Goal: Transaction & Acquisition: Purchase product/service

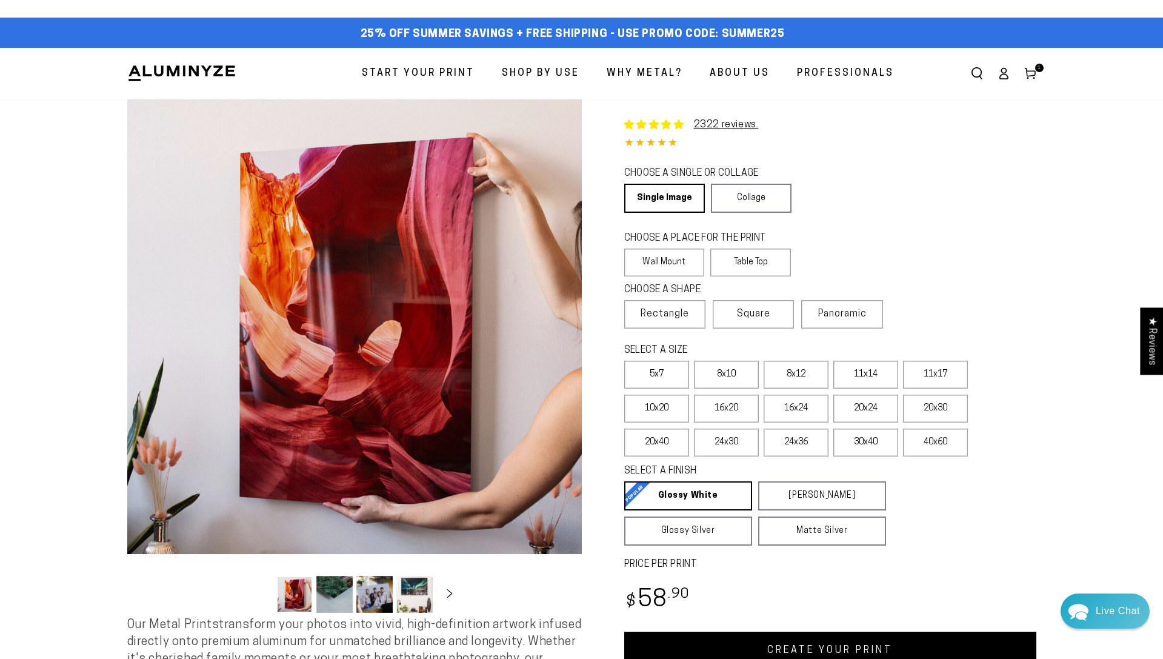
select select "**********"
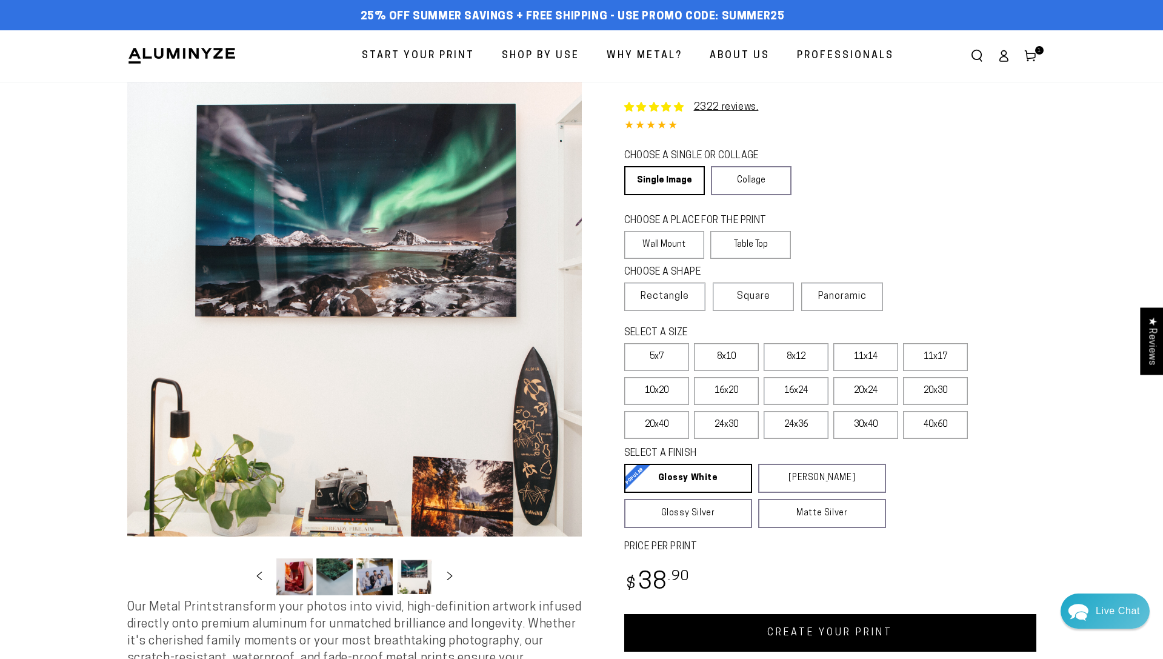
select select "**********"
click at [760, 292] on span "Square" at bounding box center [753, 296] width 33 height 15
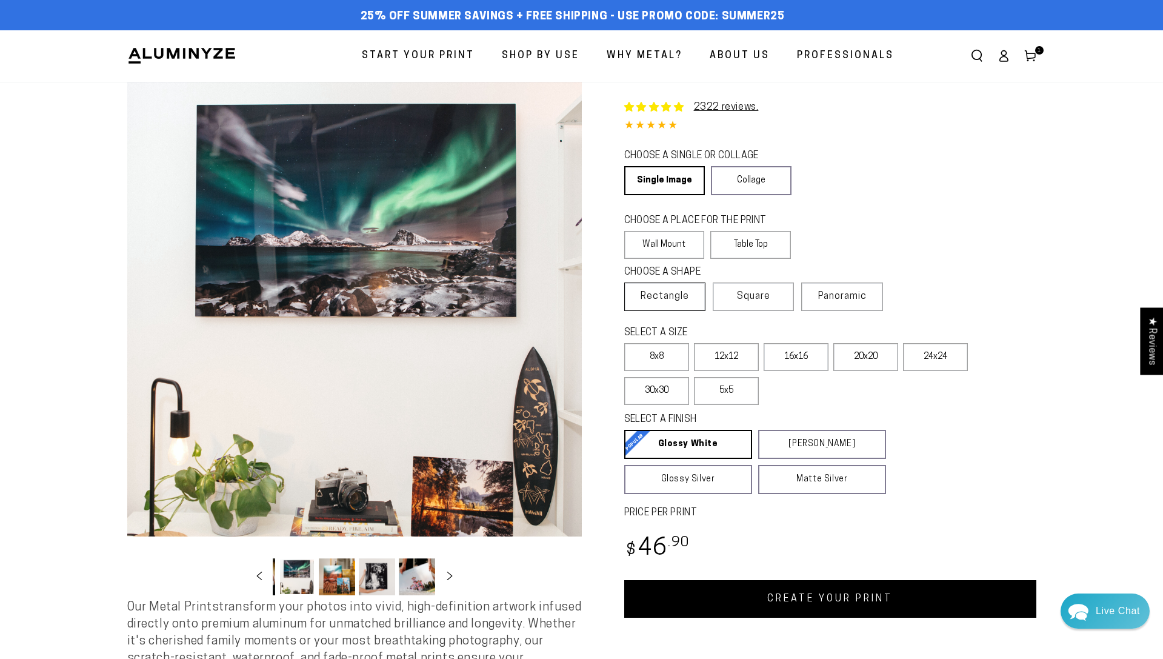
click at [673, 296] on span "Rectangle" at bounding box center [665, 296] width 48 height 15
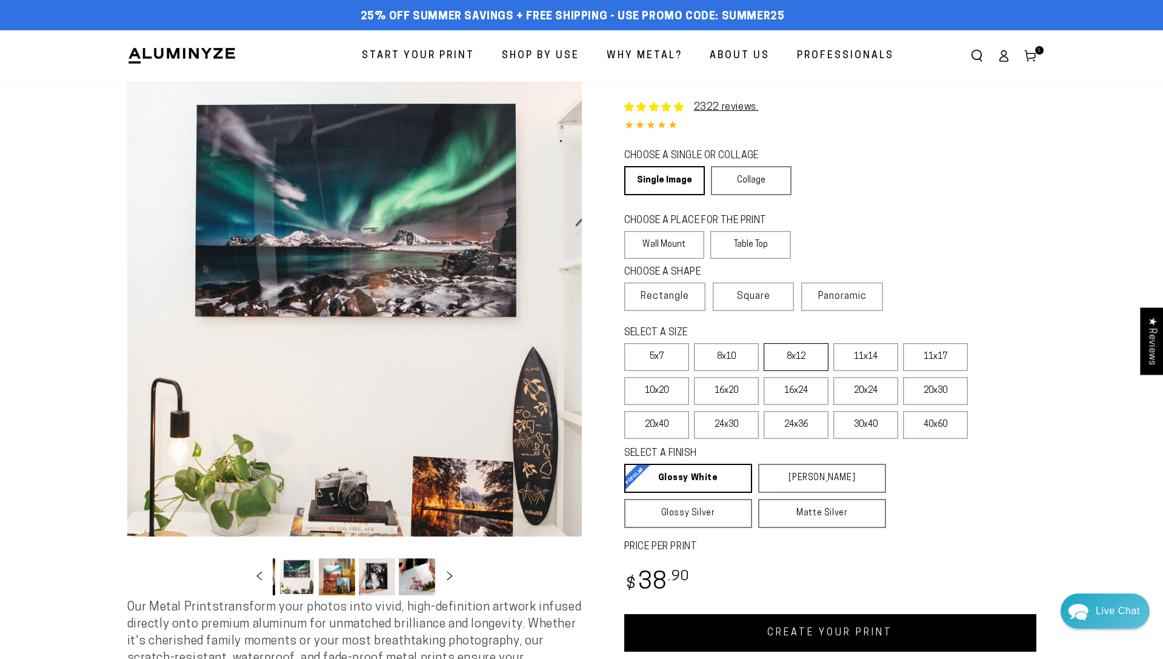
click at [805, 367] on label "8x12" at bounding box center [796, 357] width 65 height 28
click at [680, 358] on label "5x7" at bounding box center [656, 357] width 65 height 28
click at [345, 590] on button "Load image 5 in gallery view" at bounding box center [337, 576] width 36 height 37
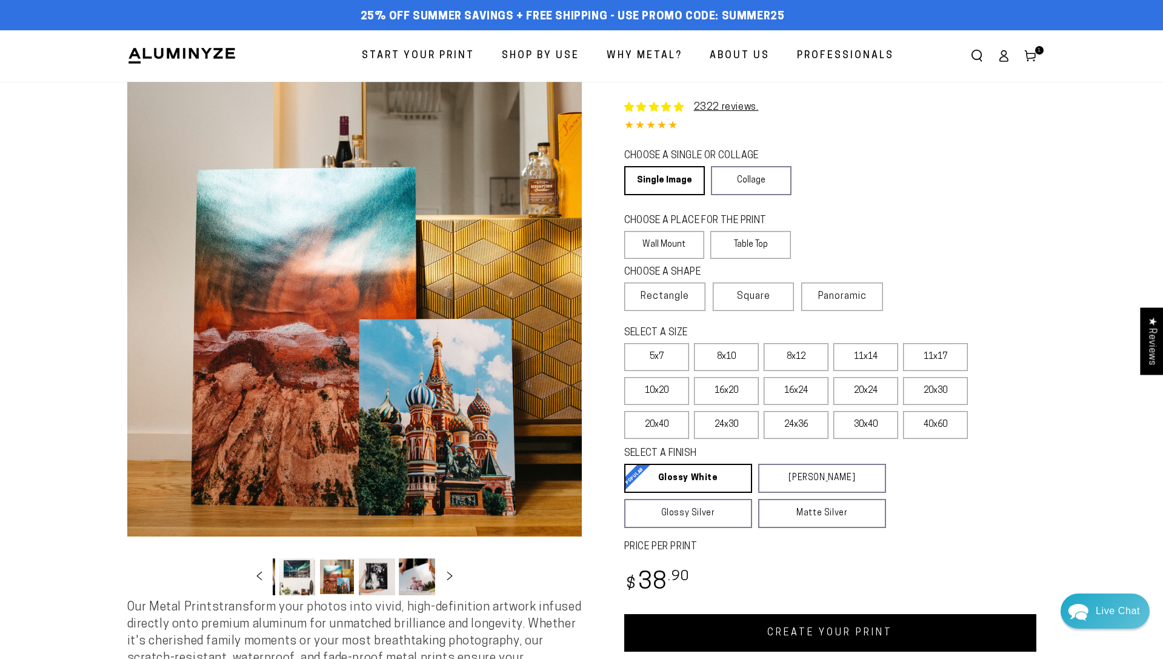
click at [372, 578] on button "Load image 6 in gallery view" at bounding box center [377, 576] width 36 height 37
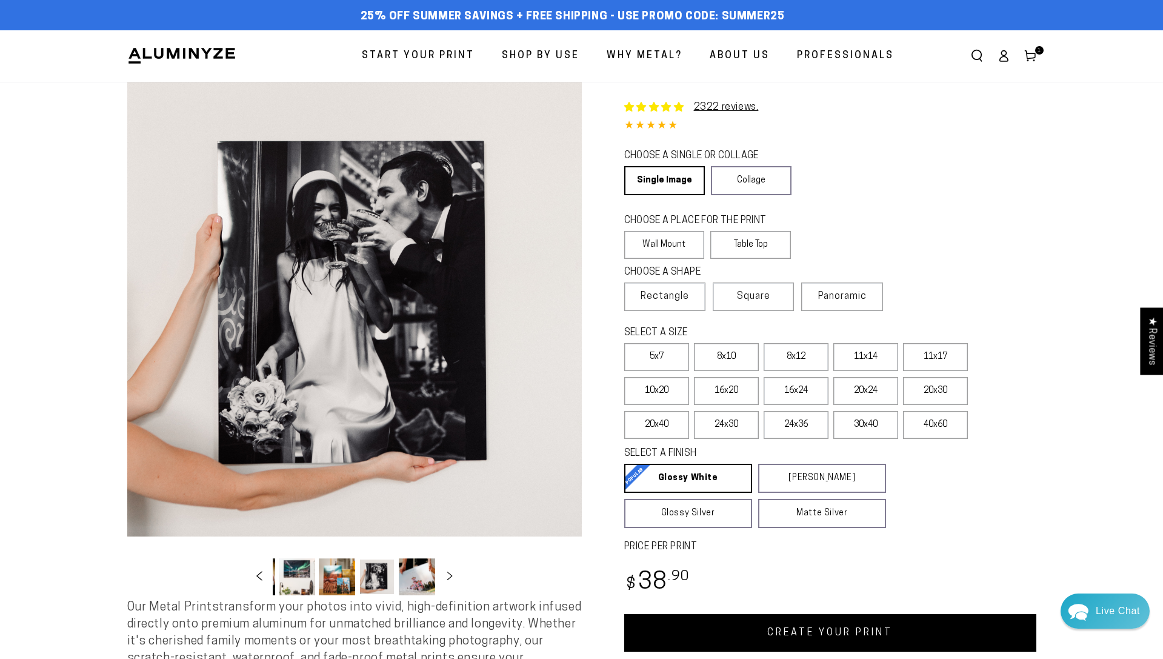
click at [262, 572] on icon "Slide left" at bounding box center [259, 575] width 18 height 9
click at [302, 574] on button "Load image 1 in gallery view" at bounding box center [294, 576] width 36 height 37
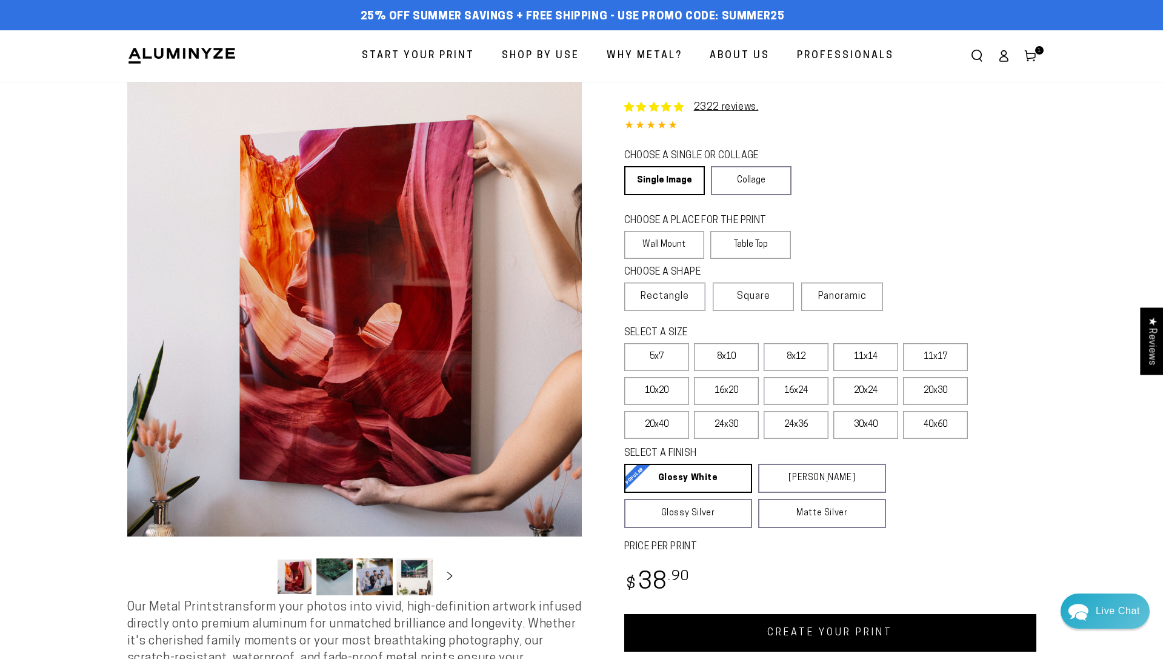
click at [342, 570] on button "Load image 2 in gallery view" at bounding box center [334, 576] width 36 height 37
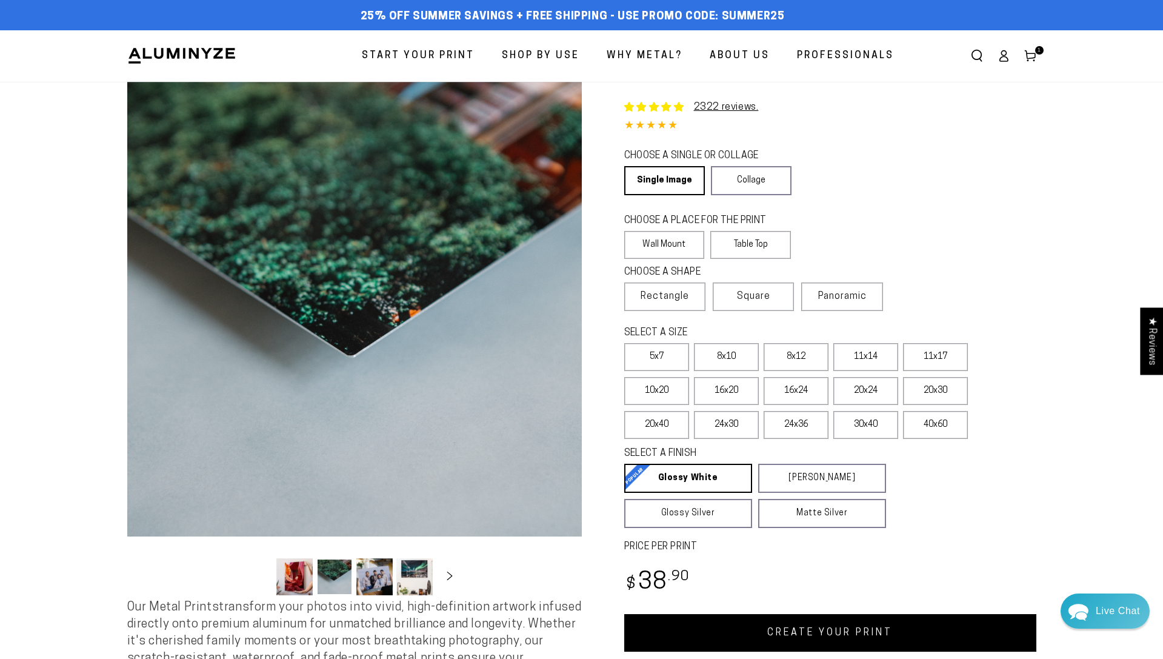
click at [367, 575] on button "Load image 3 in gallery view" at bounding box center [374, 576] width 36 height 37
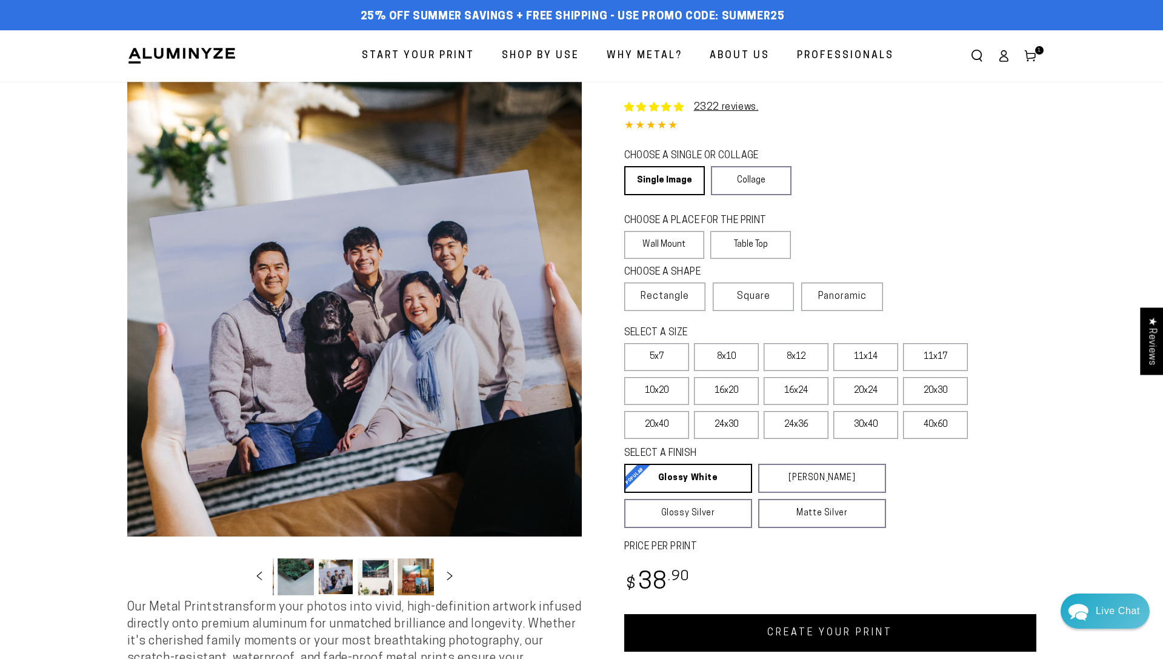
click at [366, 575] on button "Load image 4 in gallery view" at bounding box center [376, 576] width 36 height 37
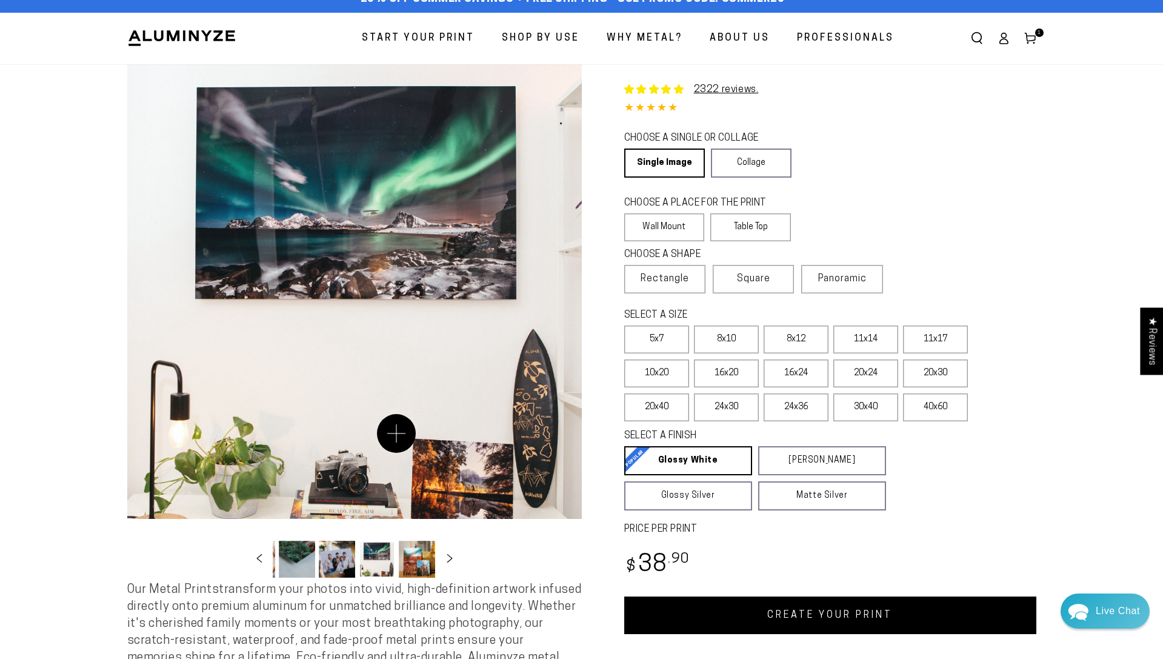
scroll to position [19, 0]
